Goal: Communication & Community: Ask a question

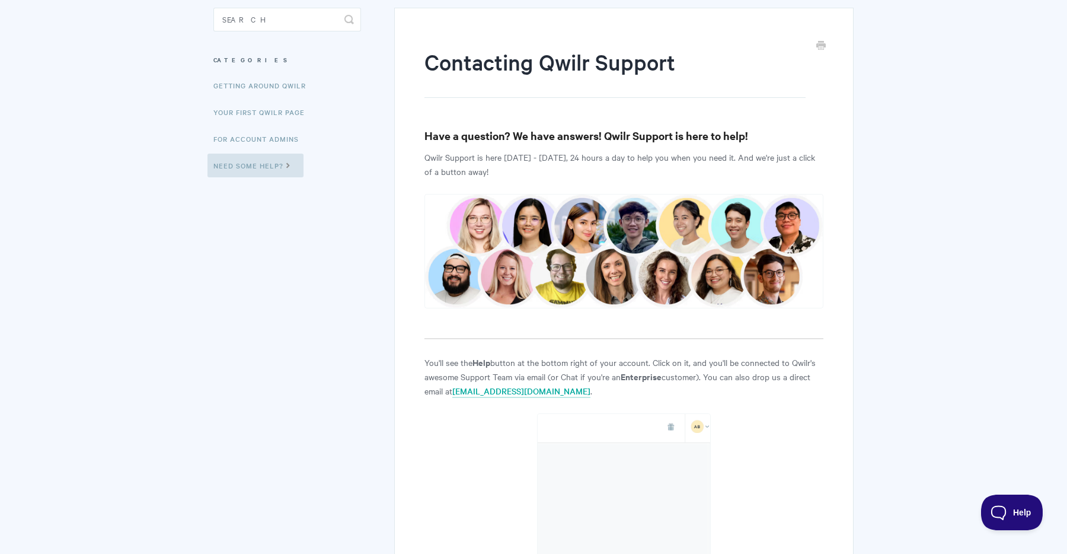
scroll to position [248, 0]
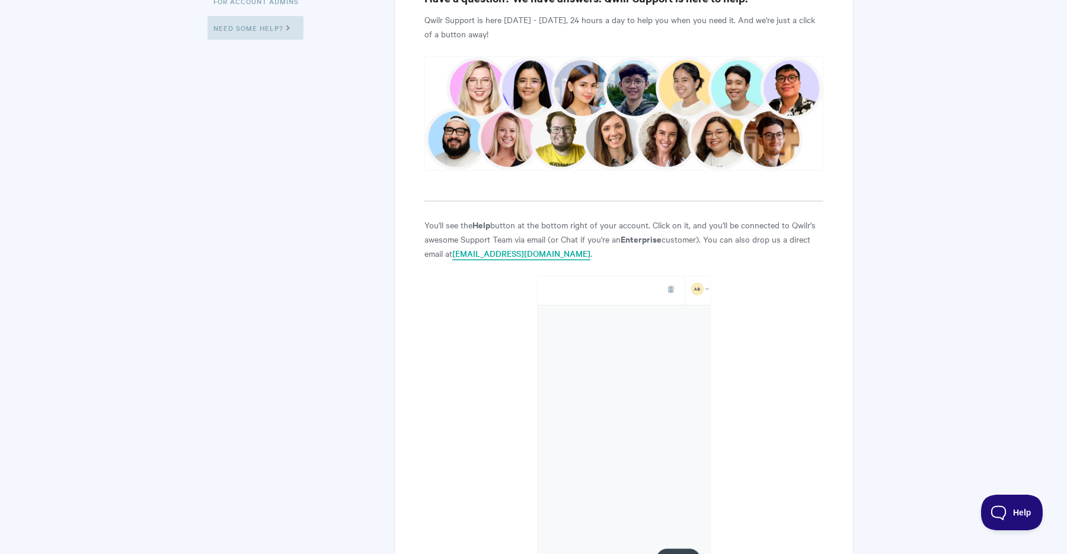
click at [492, 254] on link "[EMAIL_ADDRESS][DOMAIN_NAME]" at bounding box center [521, 253] width 138 height 13
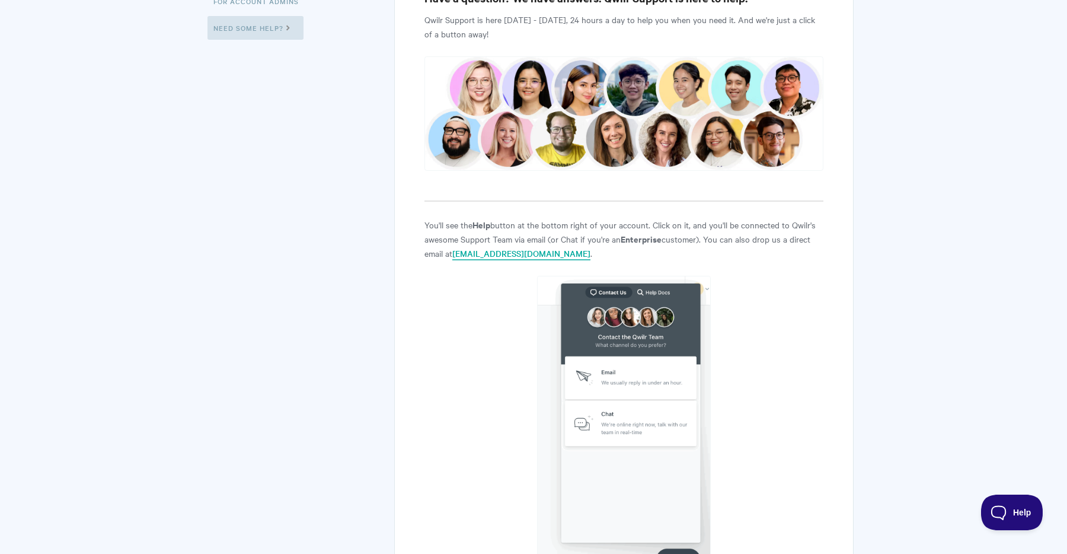
click at [497, 255] on link "[EMAIL_ADDRESS][DOMAIN_NAME]" at bounding box center [521, 253] width 138 height 13
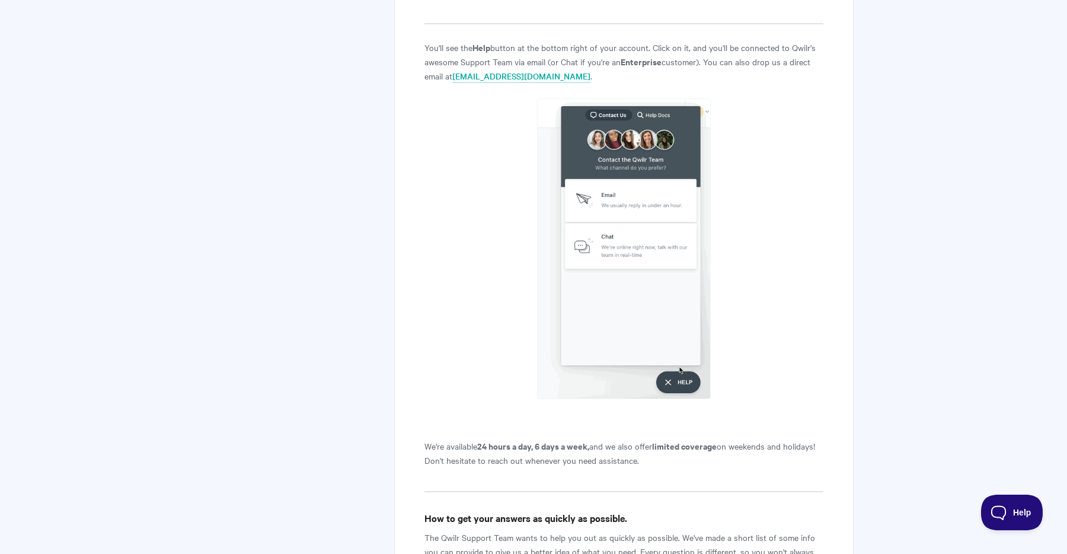
scroll to position [442, 0]
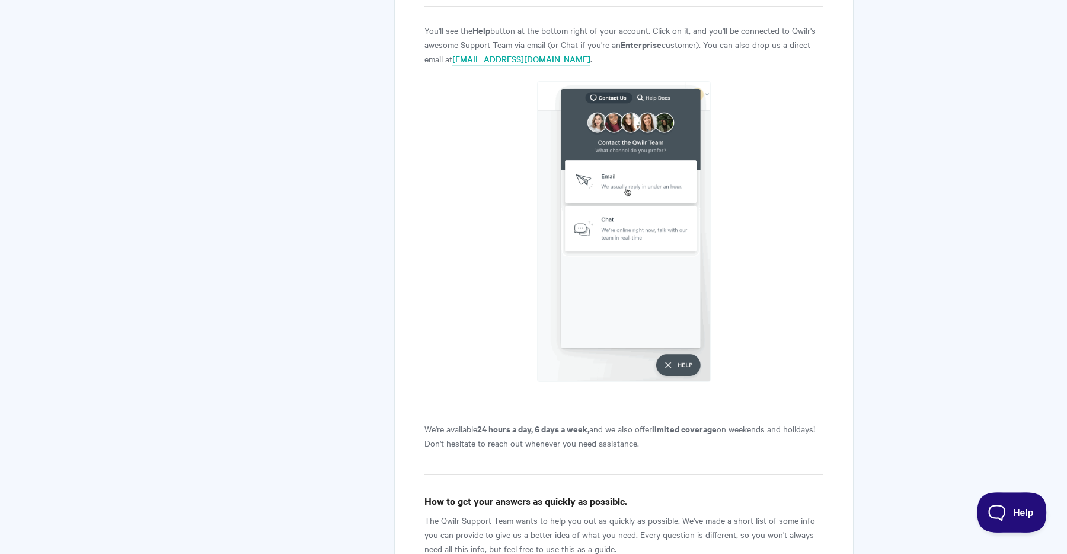
click at [998, 507] on span "Help" at bounding box center [1008, 510] width 62 height 8
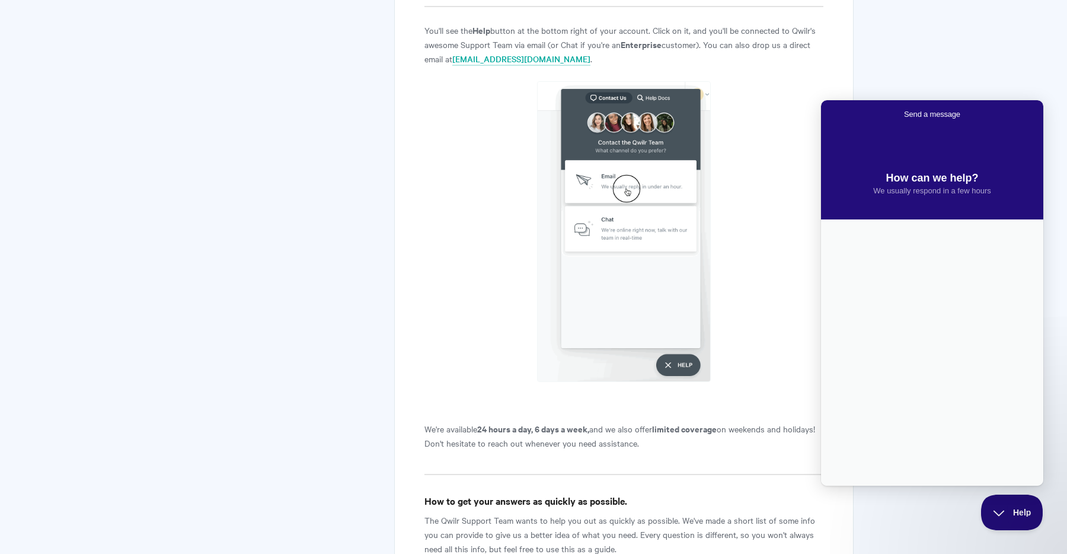
scroll to position [0, 0]
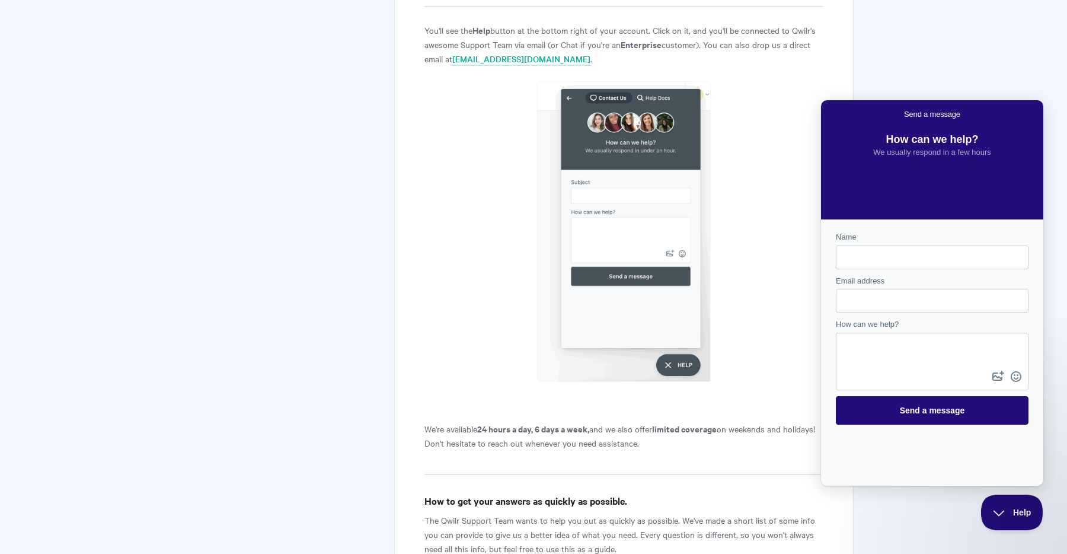
click at [905, 305] on input "Email address" at bounding box center [932, 300] width 174 height 21
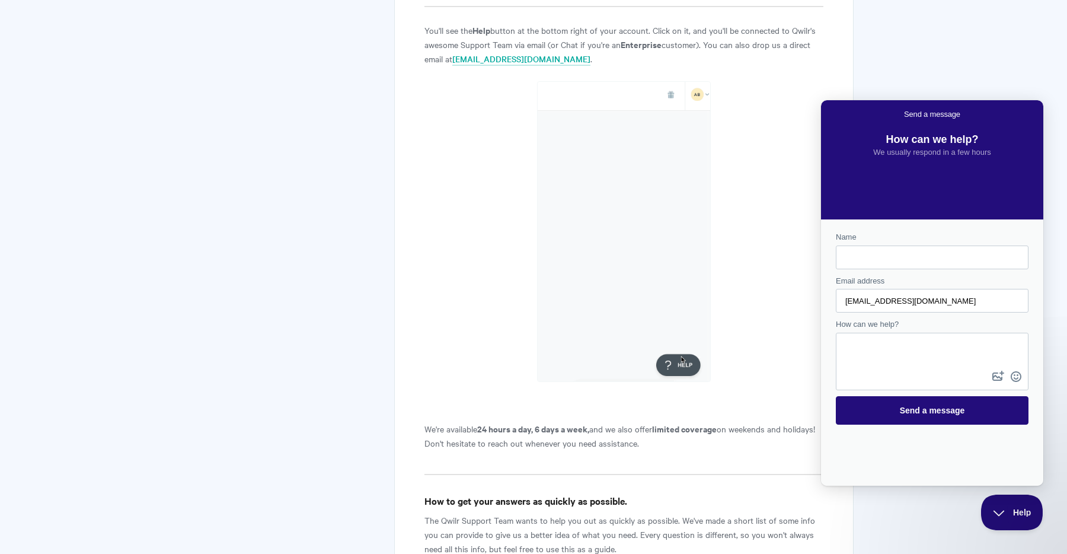
type input "[EMAIL_ADDRESS][DOMAIN_NAME]"
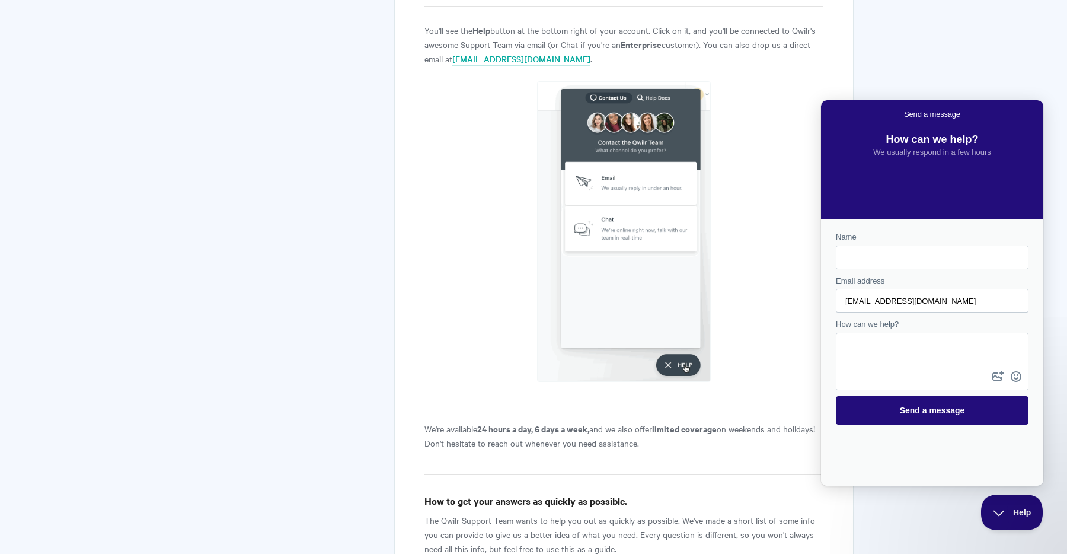
click at [878, 247] on input "Name" at bounding box center [932, 257] width 174 height 21
type input "[PERSON_NAME]"
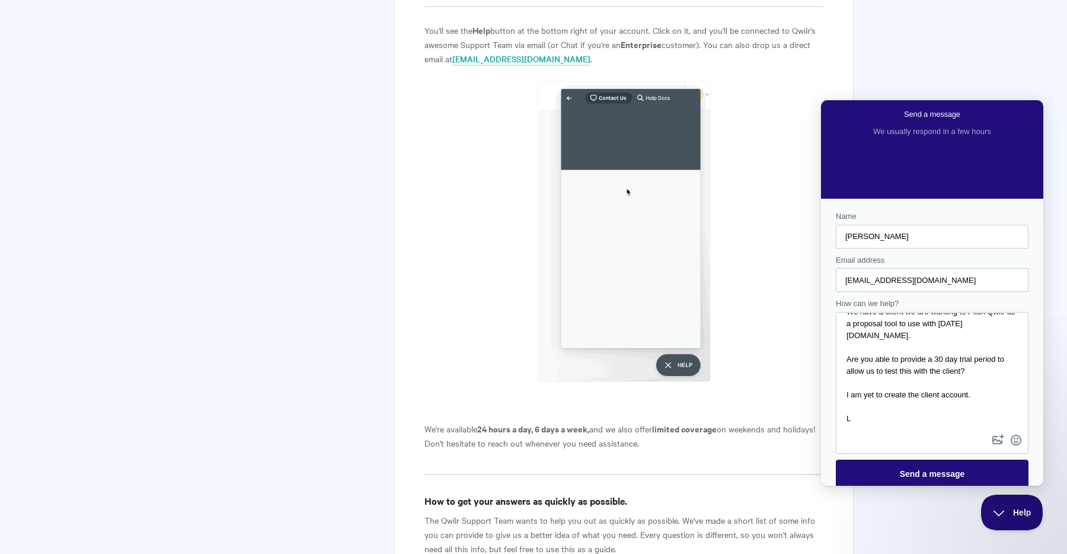
scroll to position [66, 0]
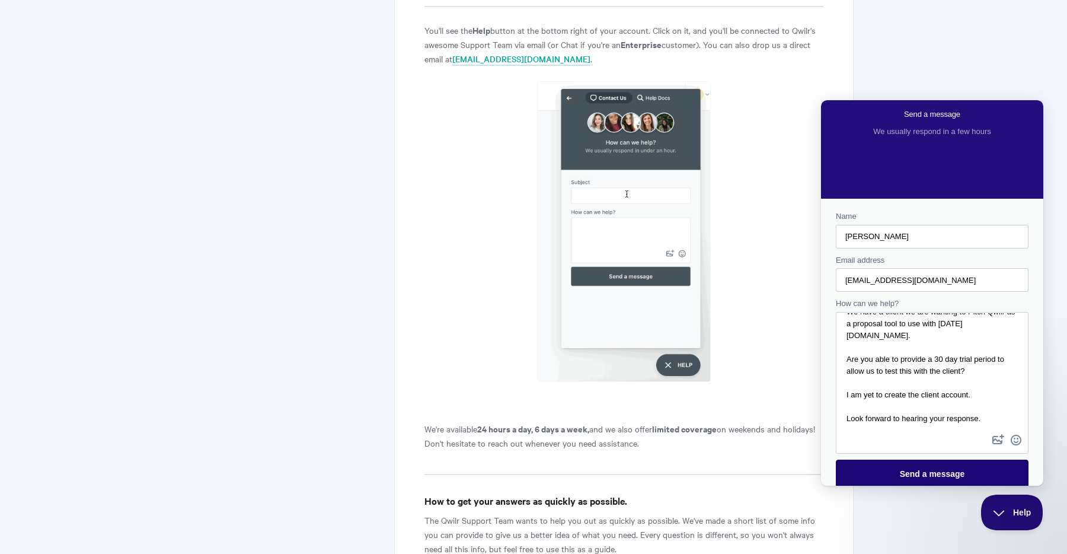
type textarea "Hi Team, We are active users of Qwilr with upstreamtech and implement system fo…"
click at [923, 475] on span "Send a message" at bounding box center [932, 473] width 65 height 9
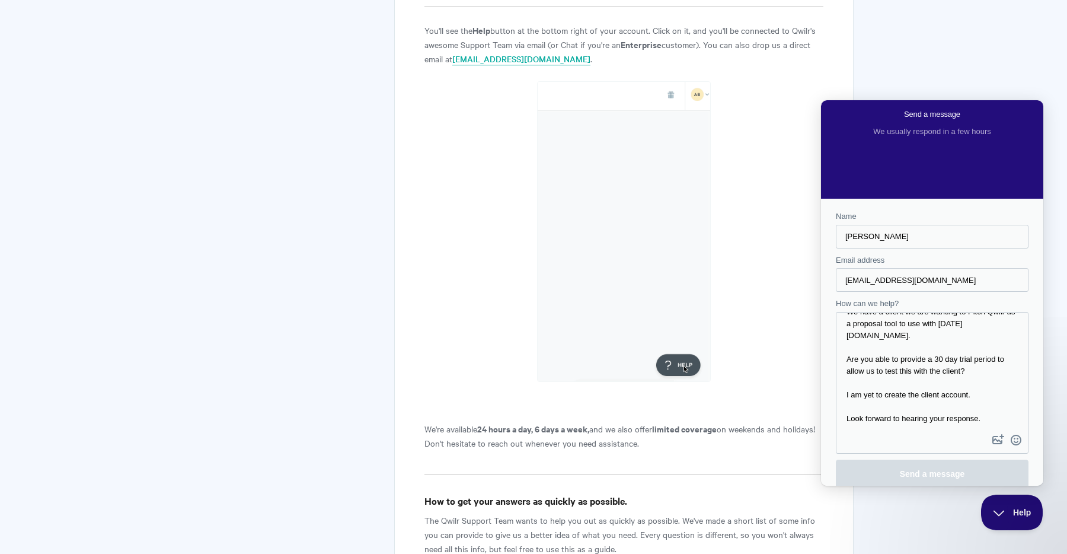
scroll to position [0, 0]
